Goal: Task Accomplishment & Management: Manage account settings

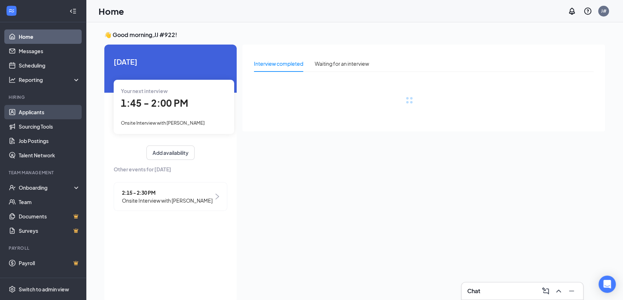
click at [42, 107] on link "Applicants" at bounding box center [50, 112] width 62 height 14
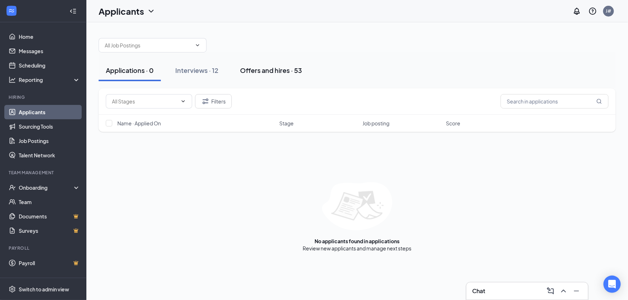
click at [279, 68] on div "Offers and hires · 53" at bounding box center [271, 70] width 62 height 9
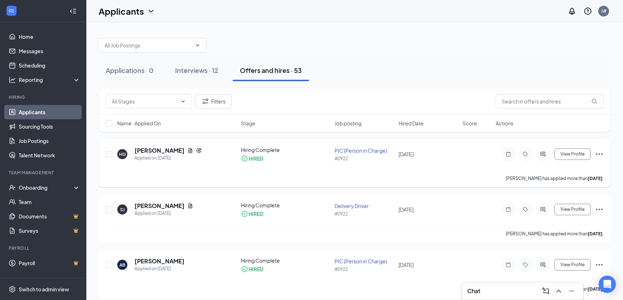
click at [122, 154] on div "HG" at bounding box center [122, 154] width 7 height 6
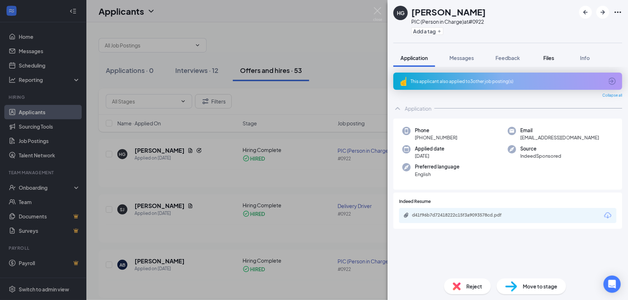
click at [556, 59] on div "Files" at bounding box center [549, 57] width 14 height 7
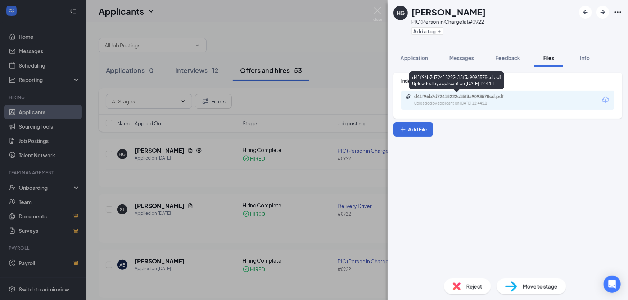
click at [460, 101] on div "Uploaded by applicant on [DATE] 12:44:11" at bounding box center [468, 104] width 108 height 6
